Goal: Information Seeking & Learning: Learn about a topic

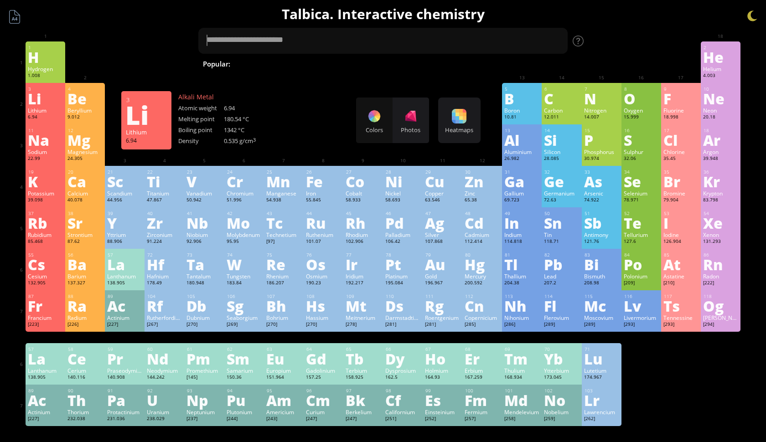
click at [39, 106] on div "Li" at bounding box center [45, 98] width 35 height 15
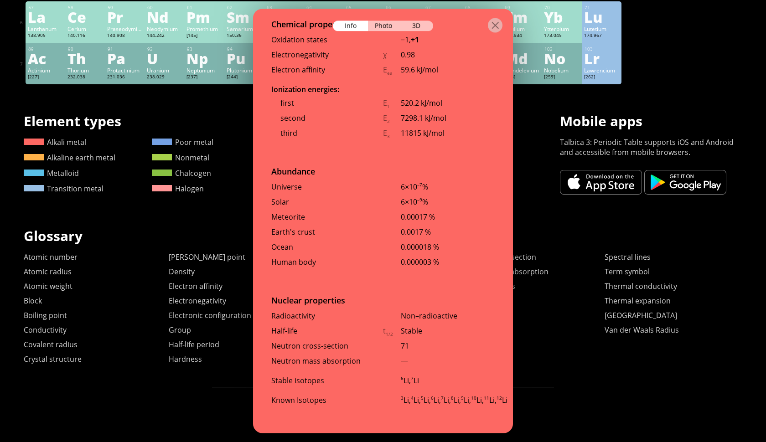
scroll to position [355, 0]
click at [649, 80] on div "Summary Molecular formula Molecular weight Exact mass Monoisotopic mass Classif…" at bounding box center [383, 44] width 739 height 773
click at [389, 23] on div "Photo" at bounding box center [384, 26] width 33 height 10
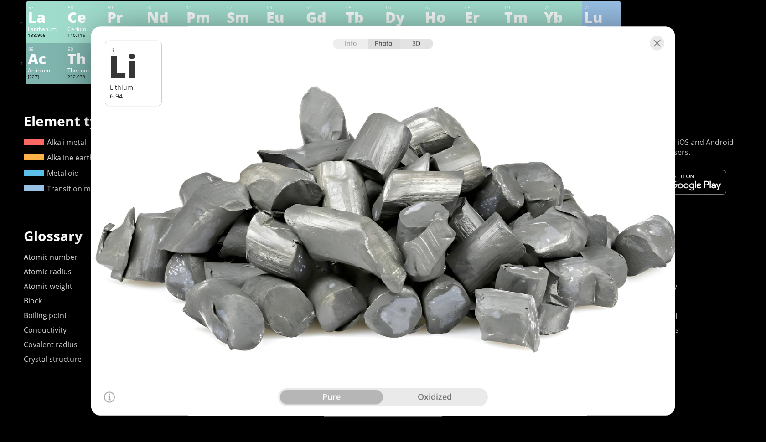
click at [421, 45] on div "3D" at bounding box center [416, 44] width 33 height 10
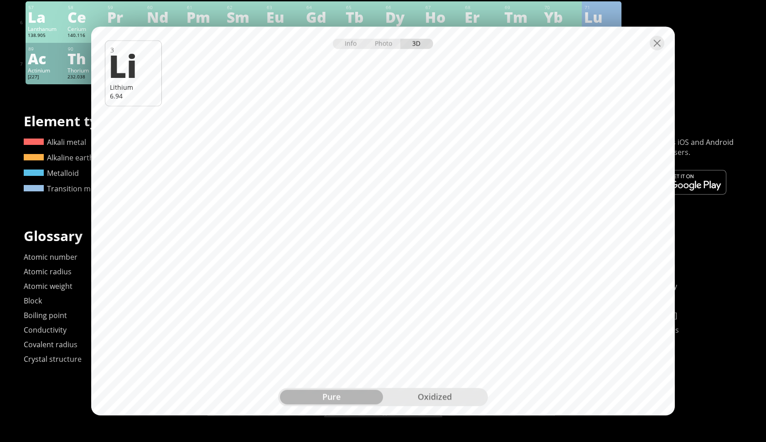
click at [431, 396] on div "oxidized" at bounding box center [434, 397] width 103 height 15
